Goal: Navigation & Orientation: Find specific page/section

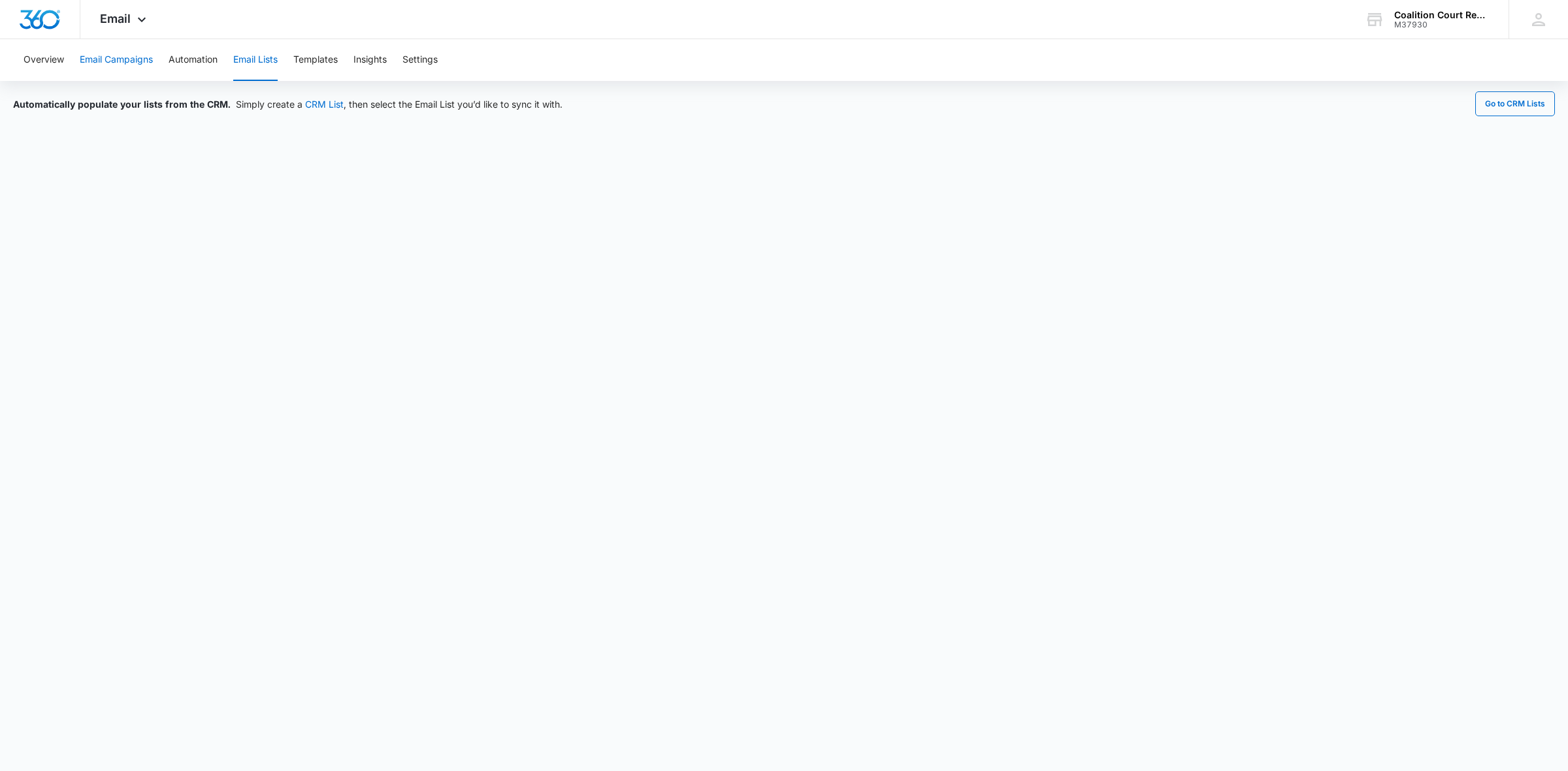
click at [108, 64] on button "Email Campaigns" at bounding box center [116, 60] width 73 height 42
click at [129, 24] on span "Email" at bounding box center [115, 18] width 31 height 14
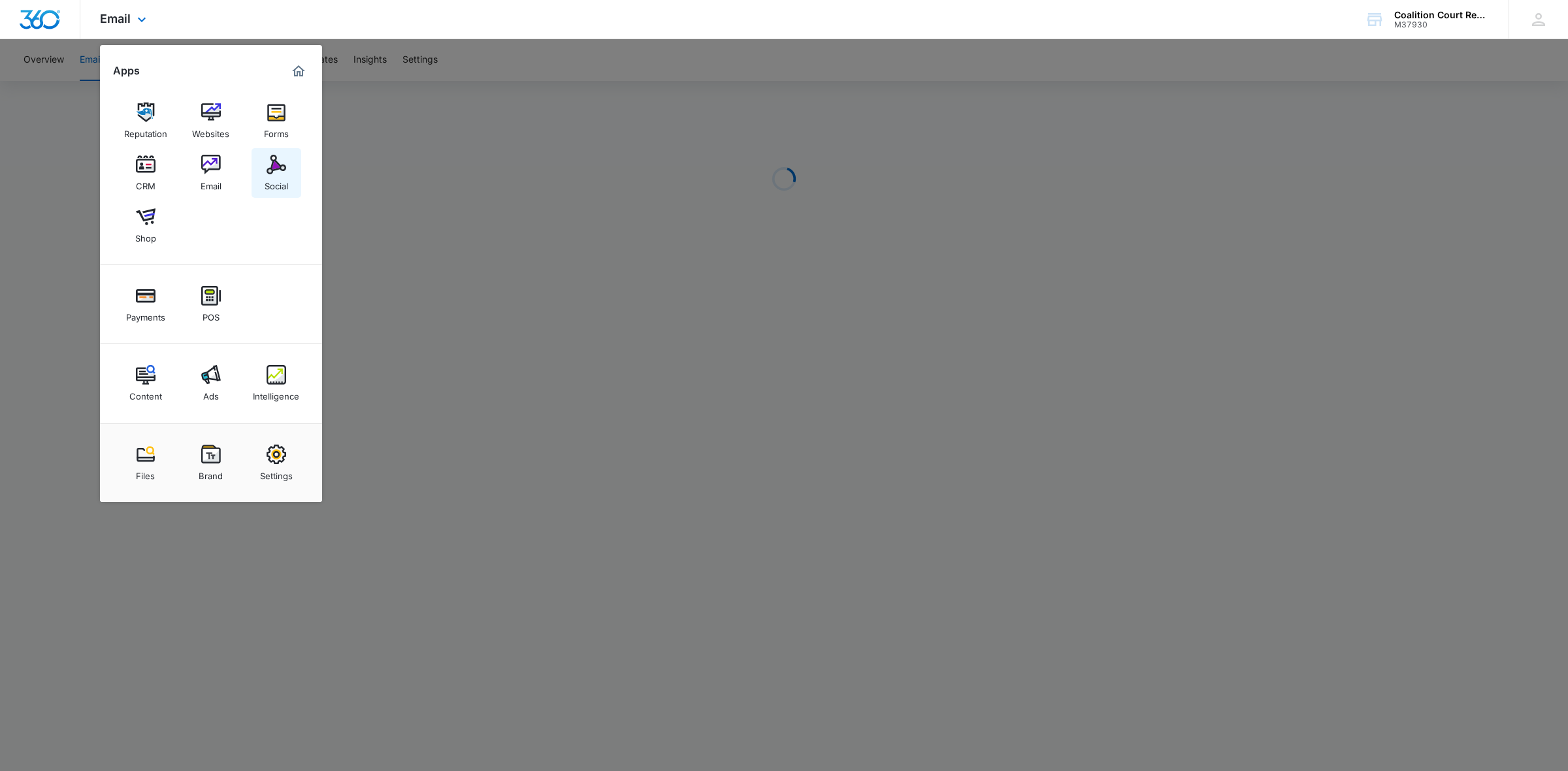
click at [277, 168] on img at bounding box center [276, 164] width 19 height 19
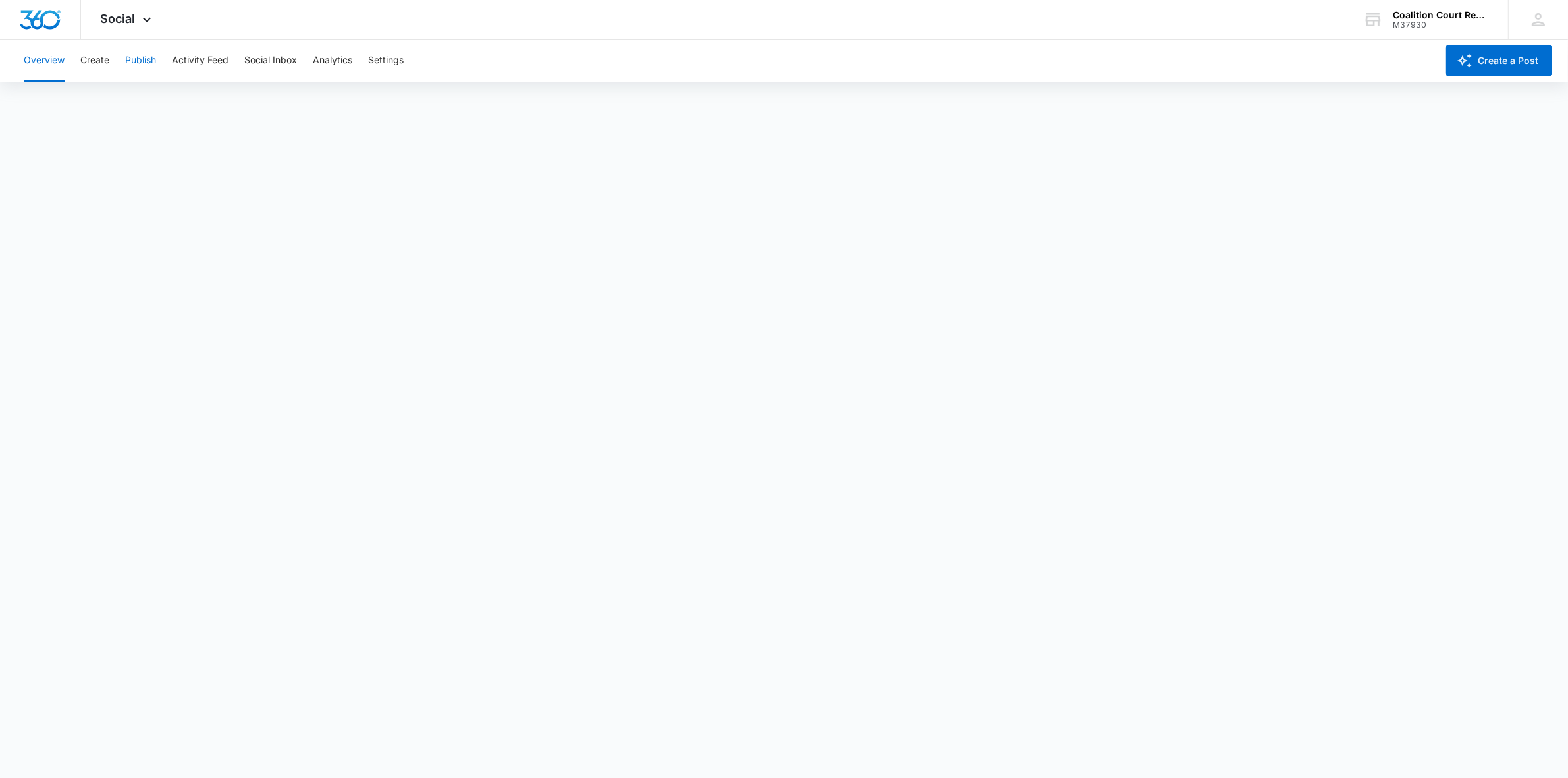
click at [133, 57] on button "Publish" at bounding box center [141, 60] width 31 height 43
